Goal: Check status: Check status

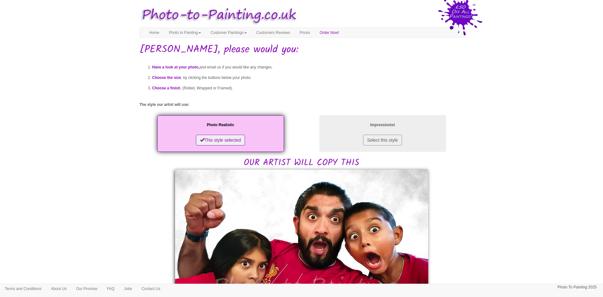
click at [518, 137] on body "Your painting - risk free Toggle navigation Menu Home Photo to Painting Photo t…" at bounding box center [301, 301] width 603 height 596
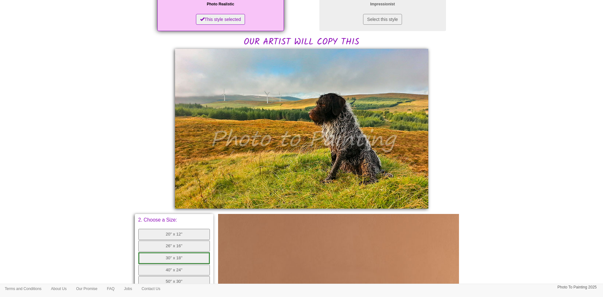
scroll to position [127, 0]
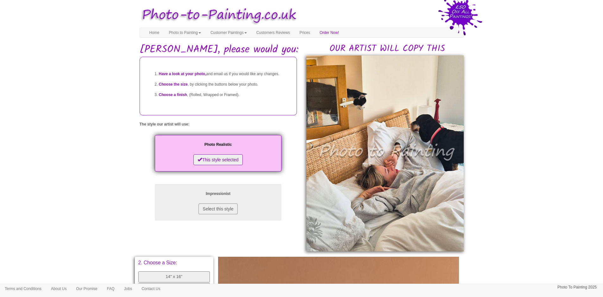
click at [93, 143] on body "Your painting - risk free Toggle navigation Menu Home Photo to Painting Photo t…" at bounding box center [301, 262] width 603 height 519
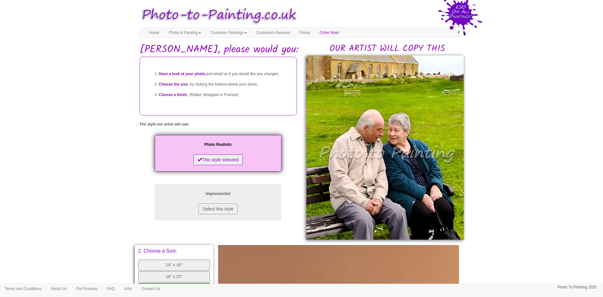
click at [520, 159] on body "Your painting - risk free Toggle navigation Menu Home Photo to Painting Photo t…" at bounding box center [301, 257] width 603 height 508
